Goal: Check status: Check status

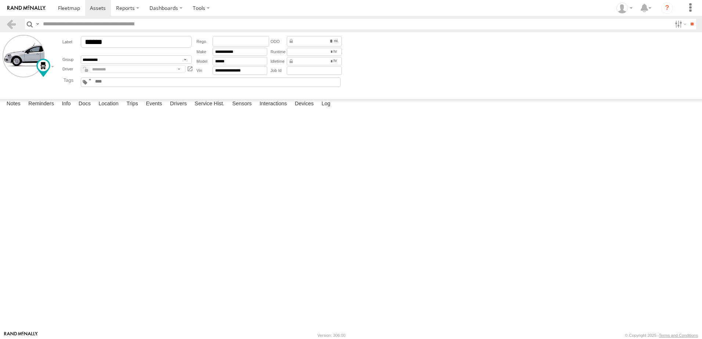
scroll to position [687, 0]
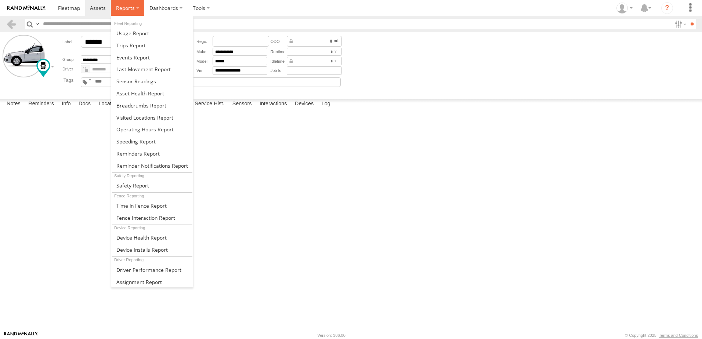
click at [126, 8] on span at bounding box center [125, 7] width 19 height 7
click at [145, 106] on span at bounding box center [141, 105] width 50 height 7
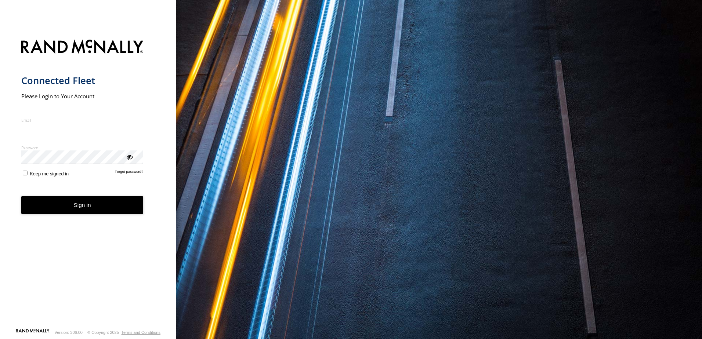
type input "**********"
click at [80, 215] on form "**********" at bounding box center [88, 181] width 134 height 293
click at [82, 208] on button "Sign in" at bounding box center [82, 205] width 122 height 18
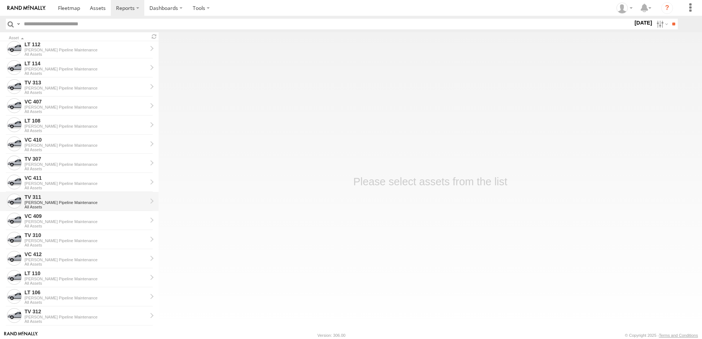
scroll to position [110, 0]
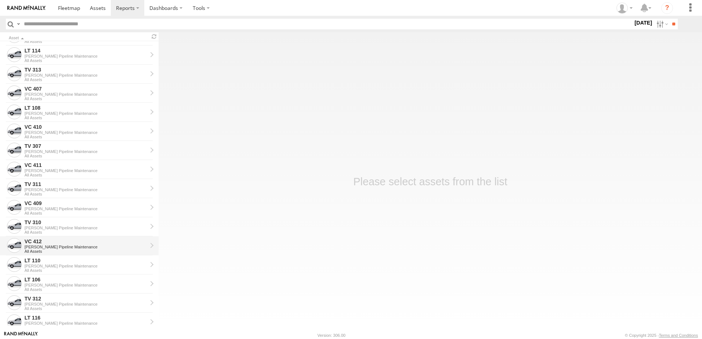
click at [62, 247] on div "[PERSON_NAME] Pipeline Maintenance" at bounding box center [86, 247] width 123 height 4
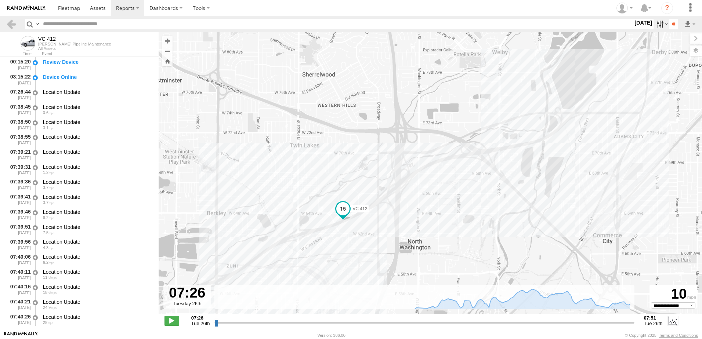
click at [661, 25] on label at bounding box center [662, 24] width 16 height 11
click at [0, 0] on label at bounding box center [0, 0] width 0 height 0
click at [669, 27] on input "**" at bounding box center [673, 24] width 8 height 11
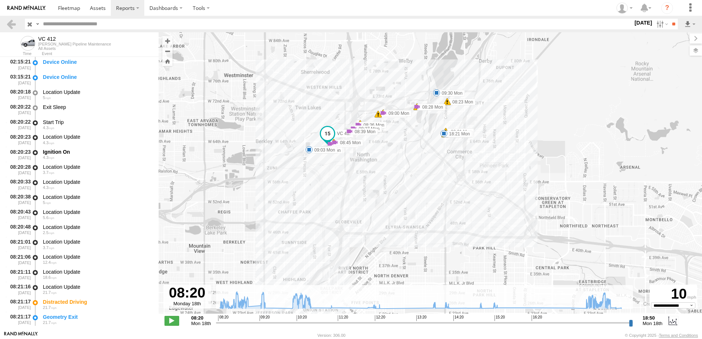
drag, startPoint x: 471, startPoint y: 118, endPoint x: 448, endPoint y: 175, distance: 61.3
click at [448, 175] on div "VC 412 09:03 Mon 09:30 Mon 18:21 Mon 10:29 Mon 18:05 Mon 09:24 Mon 08:21 Mon 08…" at bounding box center [431, 176] width 544 height 289
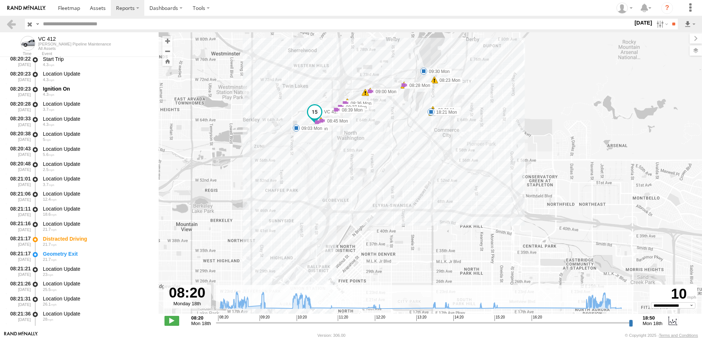
scroll to position [73, 0]
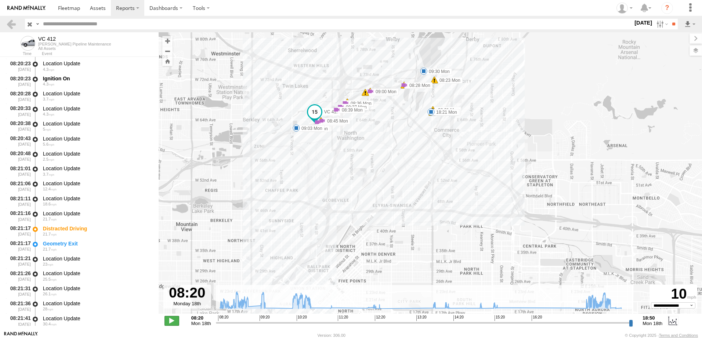
click at [173, 322] on span at bounding box center [172, 321] width 15 height 10
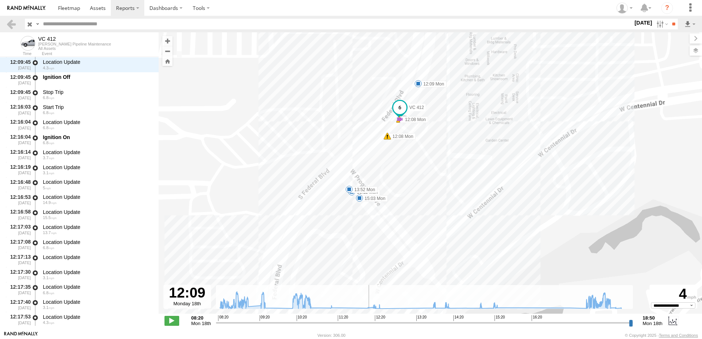
scroll to position [14255, 0]
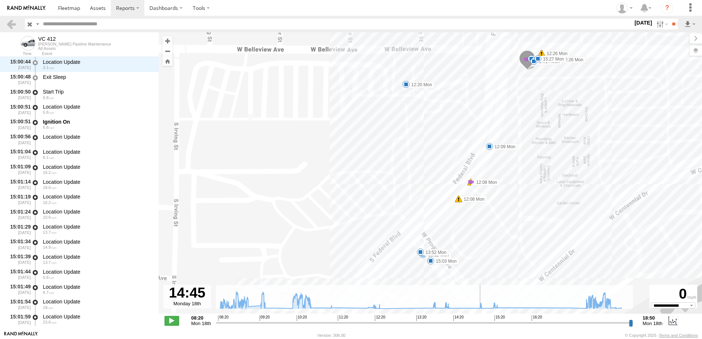
drag, startPoint x: 392, startPoint y: 214, endPoint x: 371, endPoint y: 116, distance: 99.6
click at [371, 116] on div "VC 412 09:03 Mon 09:30 Mon 18:21 Mon 10:29 Mon 18:05 Mon 09:24 Mon 08:21 Mon 08…" at bounding box center [431, 176] width 544 height 289
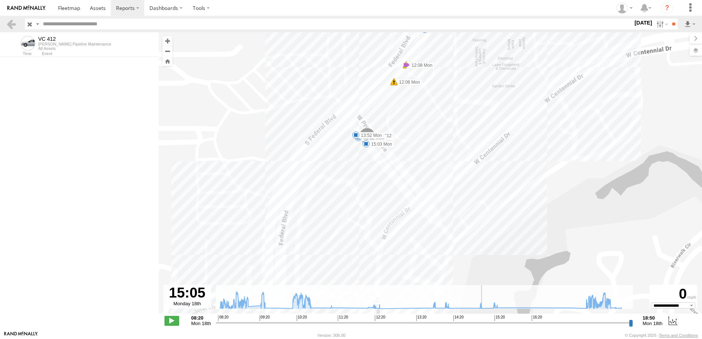
click at [355, 324] on input "range" at bounding box center [425, 322] width 418 height 7
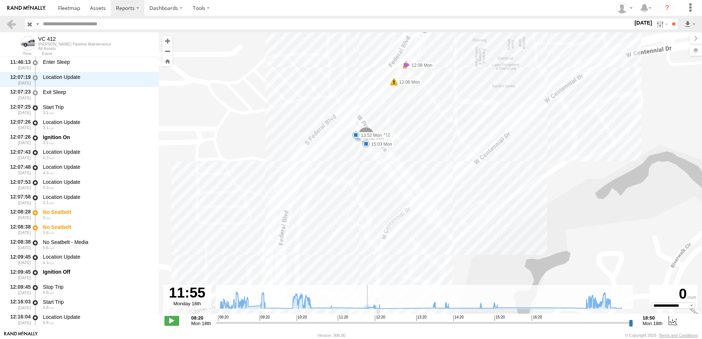
click at [349, 323] on input "range" at bounding box center [425, 322] width 418 height 7
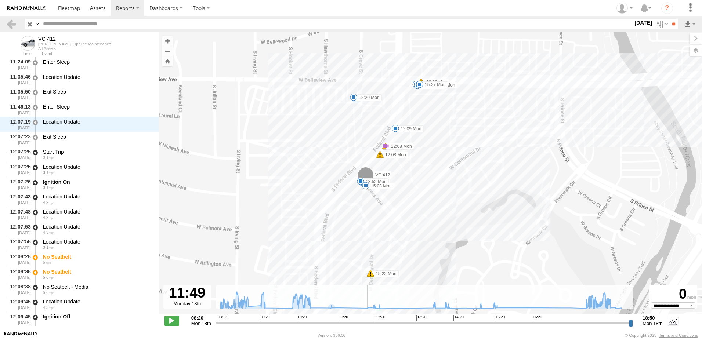
click at [337, 322] on input "range" at bounding box center [425, 322] width 418 height 7
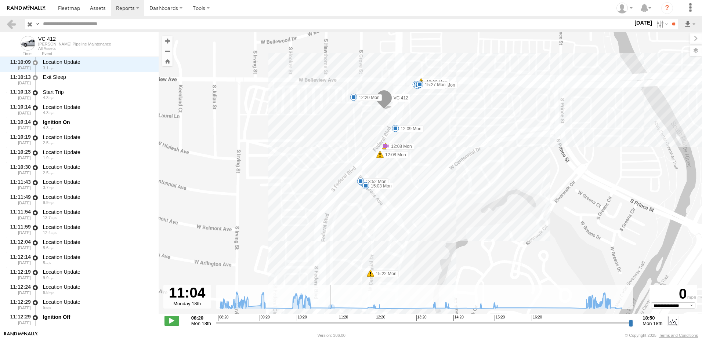
click at [325, 323] on input "range" at bounding box center [425, 322] width 418 height 7
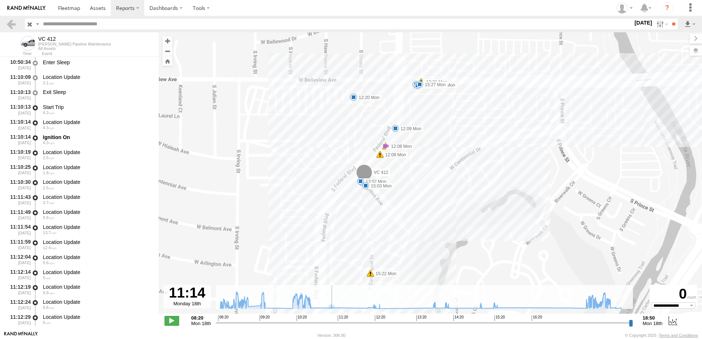
click at [315, 322] on input "range" at bounding box center [425, 322] width 418 height 7
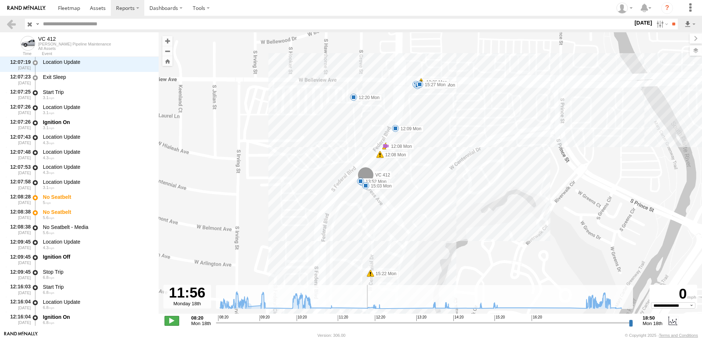
click at [177, 321] on span at bounding box center [172, 321] width 15 height 10
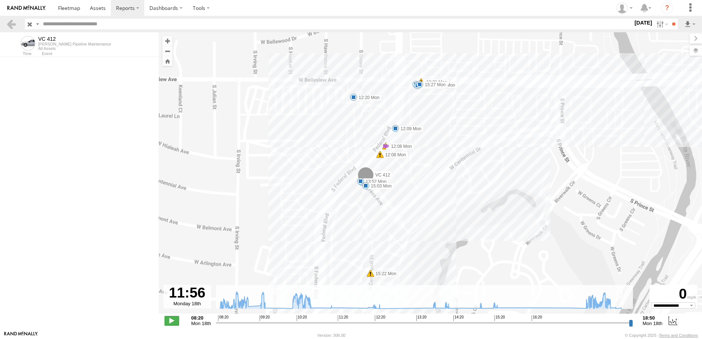
click at [296, 322] on input "range" at bounding box center [425, 322] width 418 height 7
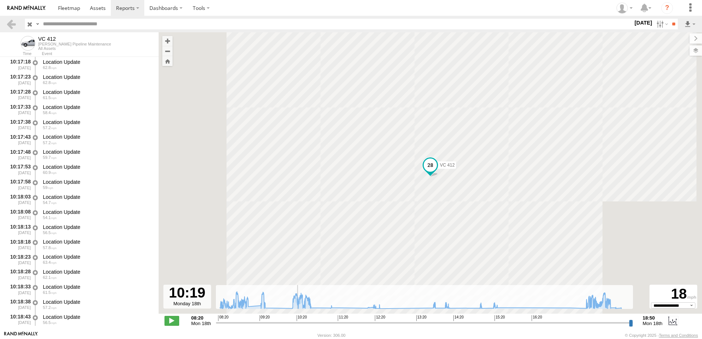
scroll to position [10233, 0]
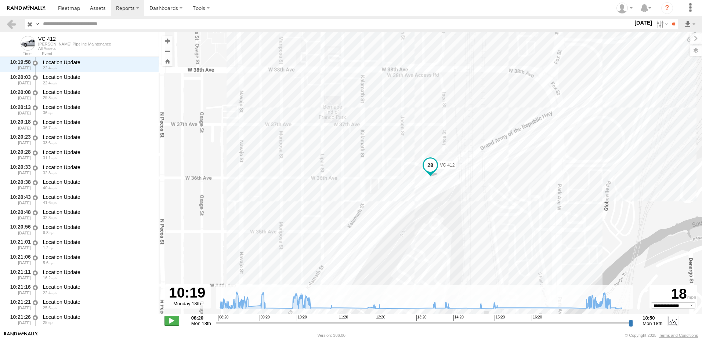
click at [170, 323] on span at bounding box center [172, 321] width 15 height 10
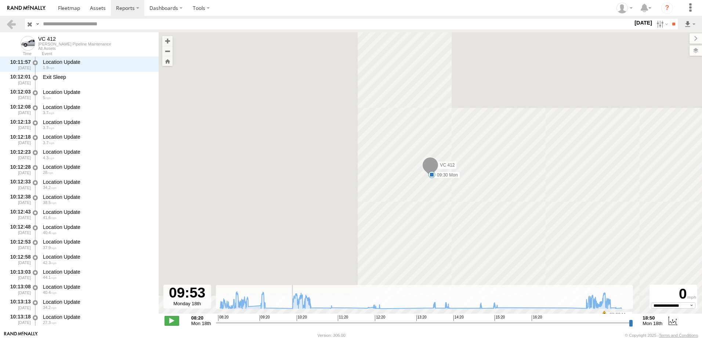
click at [278, 323] on input "range" at bounding box center [425, 322] width 418 height 7
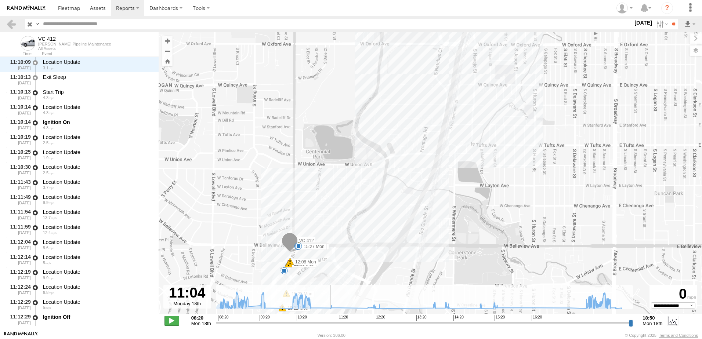
click at [171, 323] on span at bounding box center [172, 321] width 15 height 10
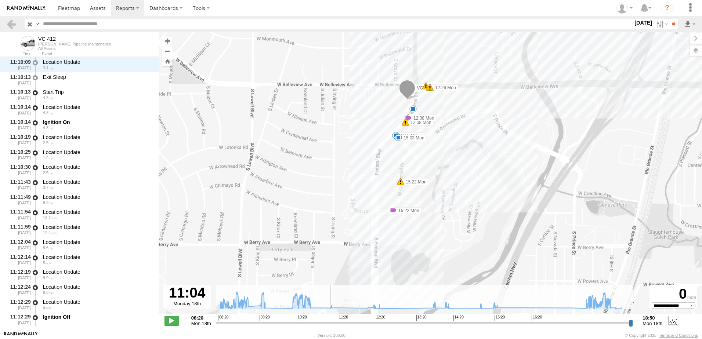
drag, startPoint x: 258, startPoint y: 223, endPoint x: 317, endPoint y: 70, distance: 163.5
click at [317, 70] on div "VC 412 09:03 Mon 09:30 Mon 18:21 Mon 10:29 Mon 18:05 Mon 09:24 Mon 08:21 Mon 08…" at bounding box center [431, 176] width 544 height 289
click at [172, 318] on span at bounding box center [172, 321] width 15 height 10
click at [171, 321] on span at bounding box center [172, 321] width 15 height 10
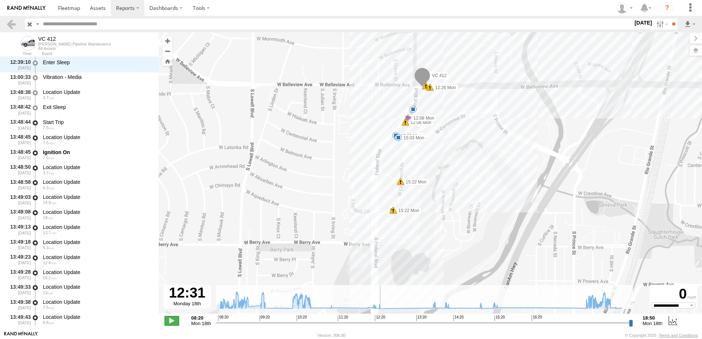
scroll to position [15065, 0]
click at [172, 319] on span at bounding box center [172, 321] width 15 height 10
click at [393, 324] on input "range" at bounding box center [425, 322] width 418 height 7
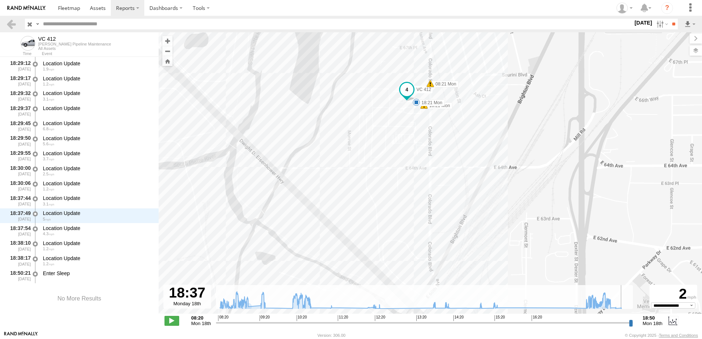
scroll to position [24577, 0]
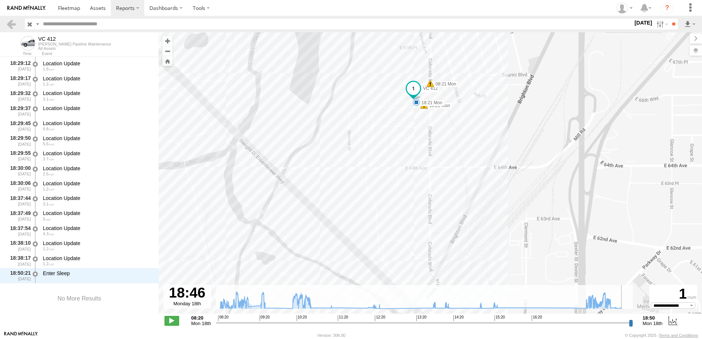
type input "**********"
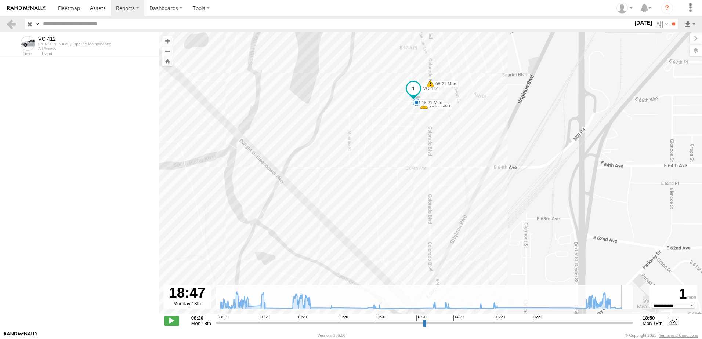
select select "**********"
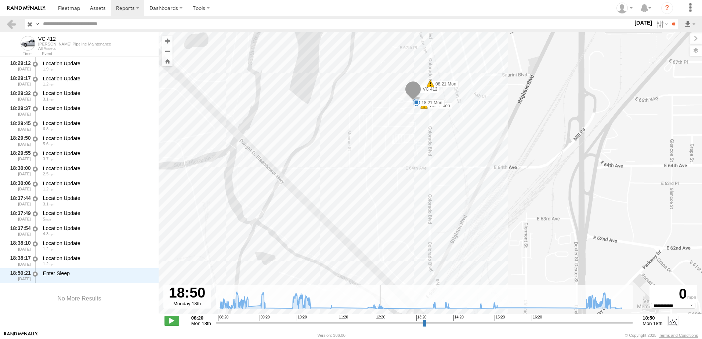
click at [404, 309] on icon at bounding box center [420, 300] width 409 height 17
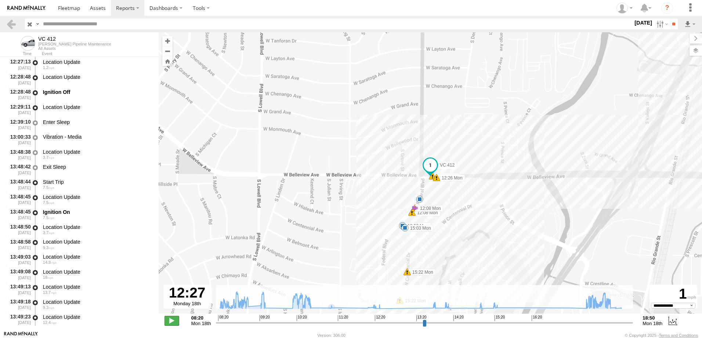
click at [171, 322] on span at bounding box center [172, 321] width 15 height 10
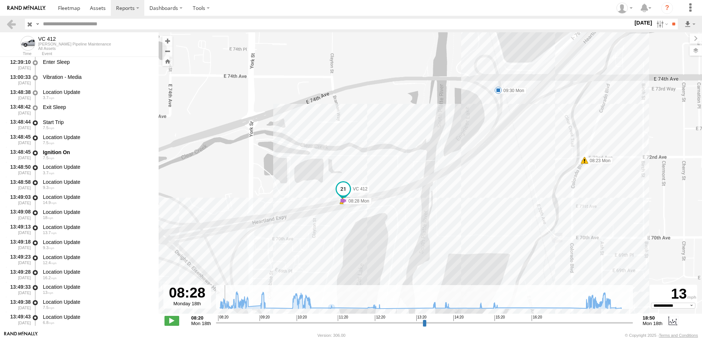
click at [383, 322] on input "range" at bounding box center [425, 322] width 418 height 7
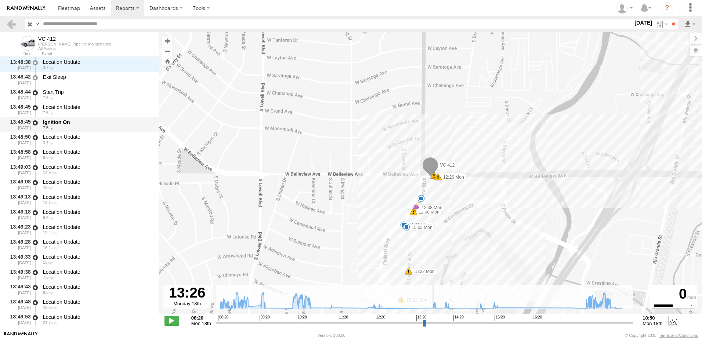
click at [59, 121] on div "Ignition On" at bounding box center [97, 122] width 109 height 7
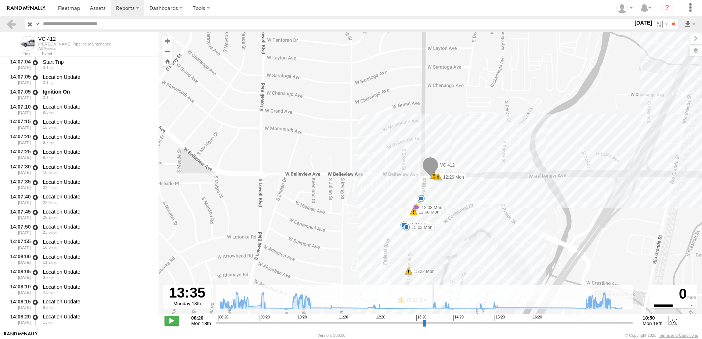
click at [439, 322] on input "range" at bounding box center [425, 322] width 418 height 7
click at [454, 322] on input "range" at bounding box center [425, 322] width 418 height 7
click at [466, 323] on input "range" at bounding box center [425, 322] width 418 height 7
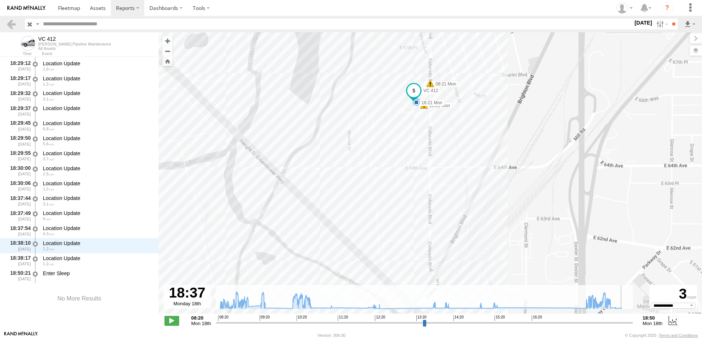
scroll to position [24577, 0]
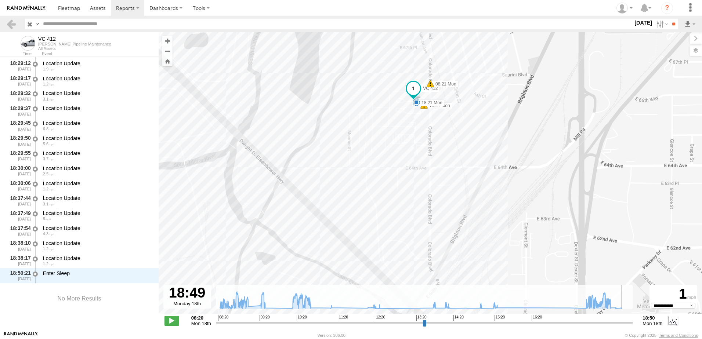
type input "**********"
